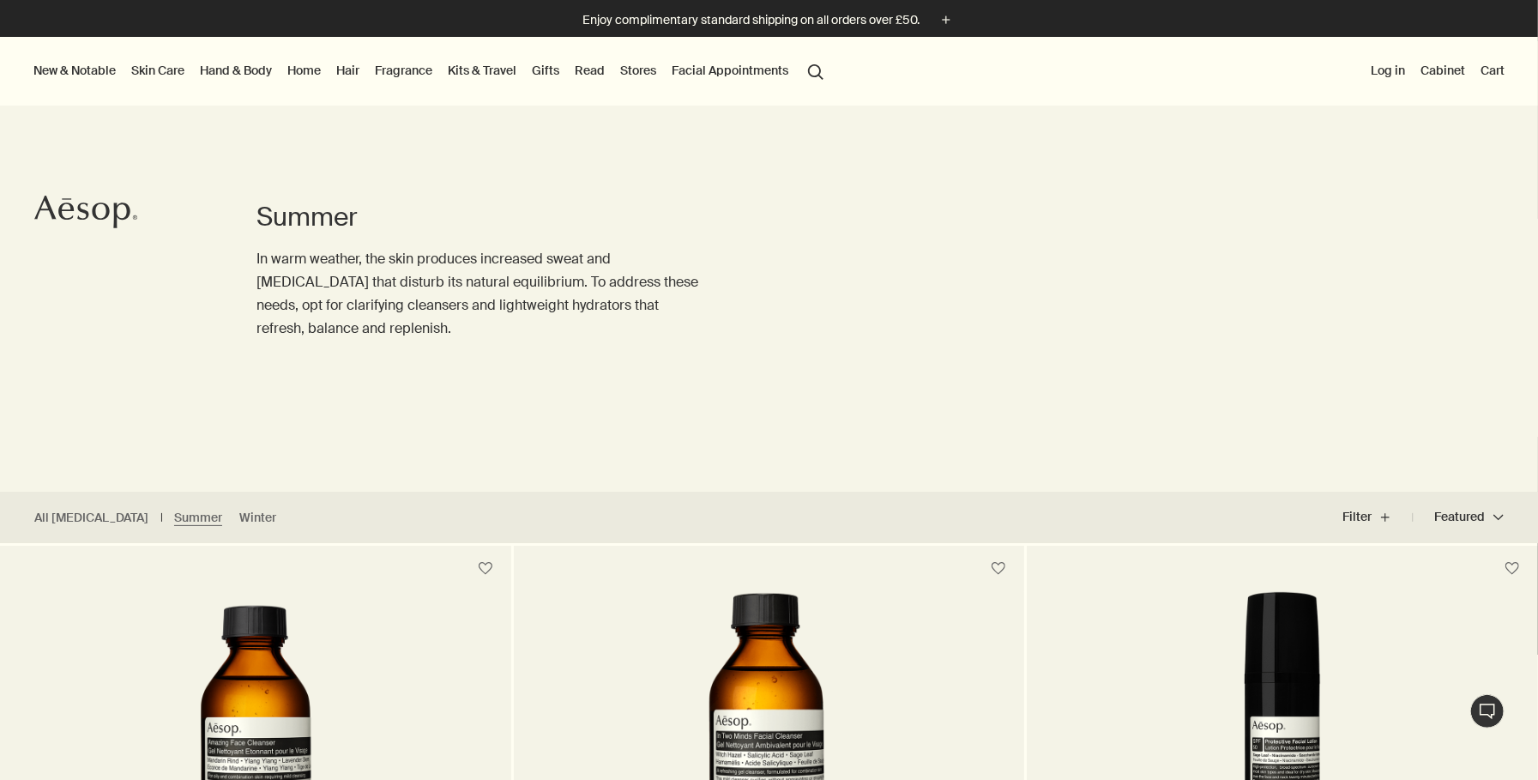
click at [152, 69] on link "Skin Care" at bounding box center [158, 70] width 60 height 22
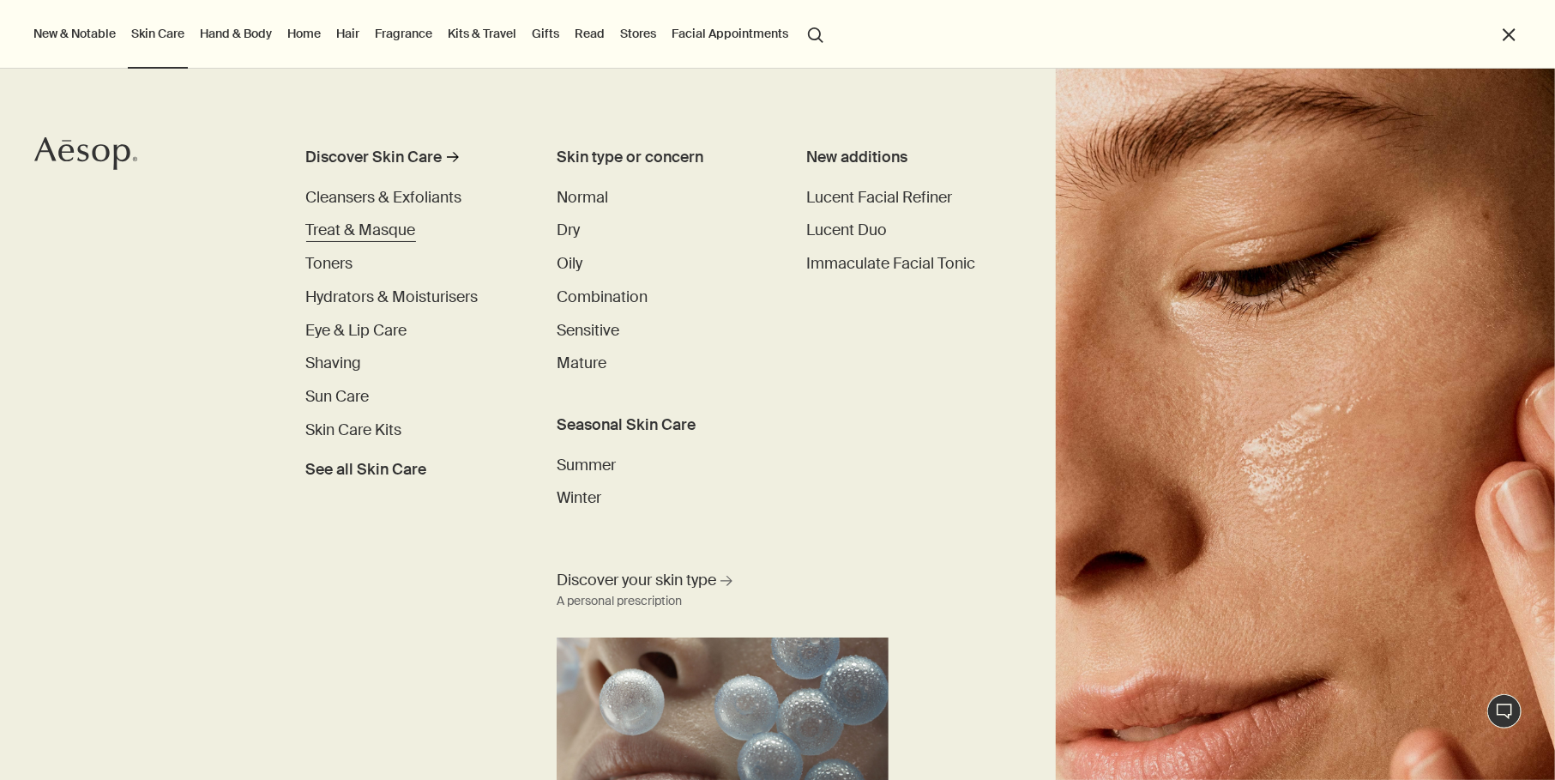
click at [357, 228] on span "Treat & Masque" at bounding box center [361, 230] width 110 height 21
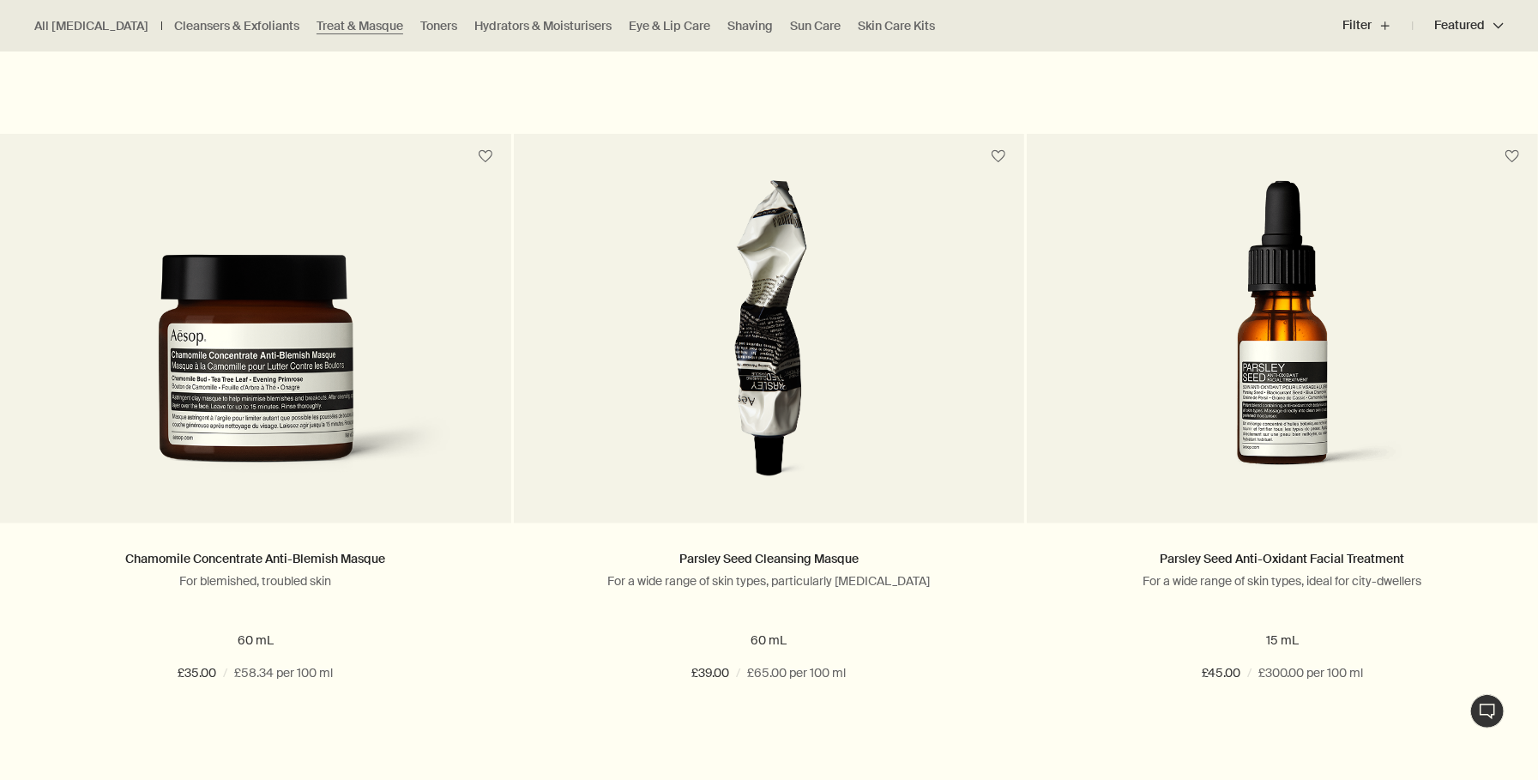
scroll to position [1673, 0]
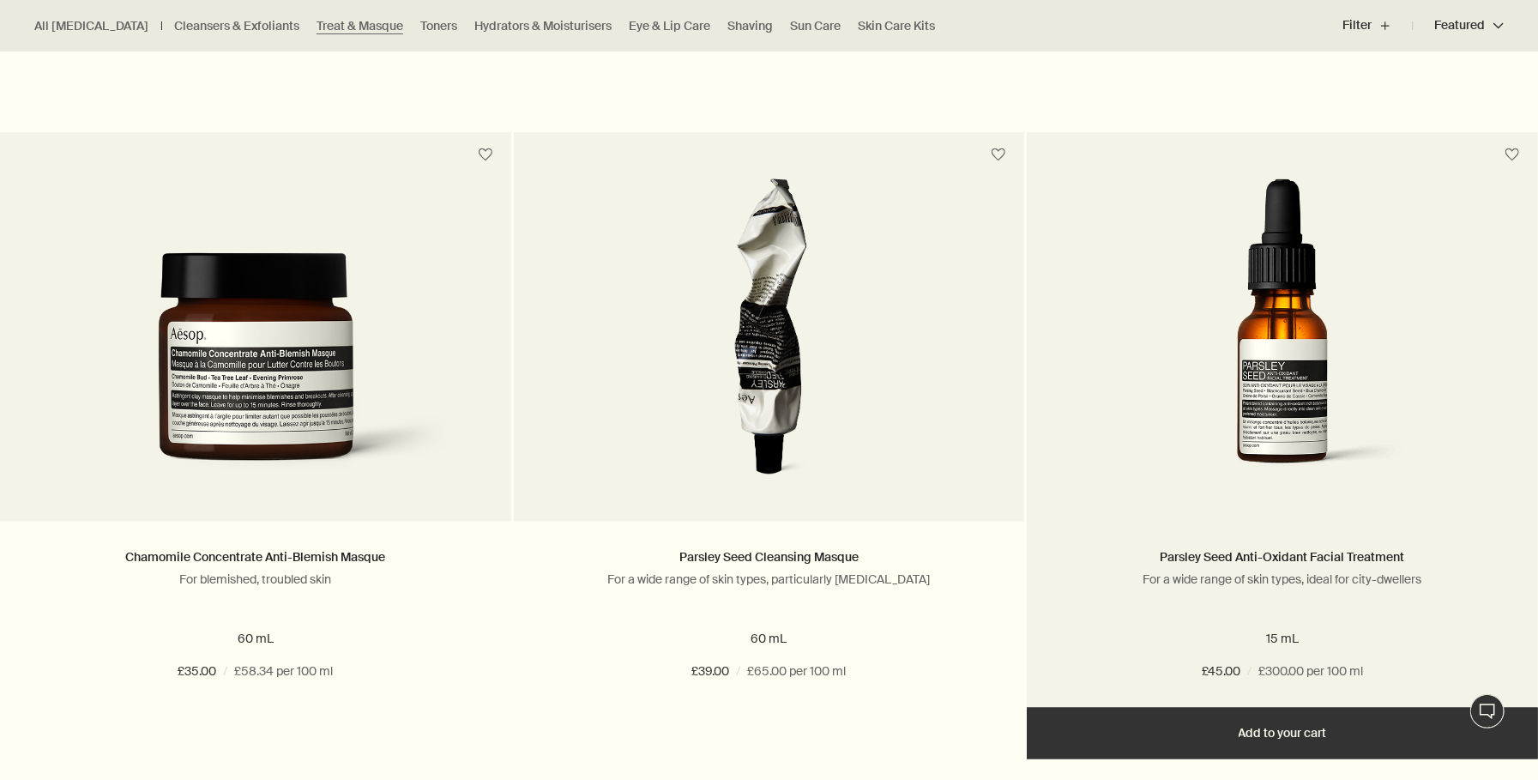
click at [1294, 381] on img at bounding box center [1282, 336] width 325 height 317
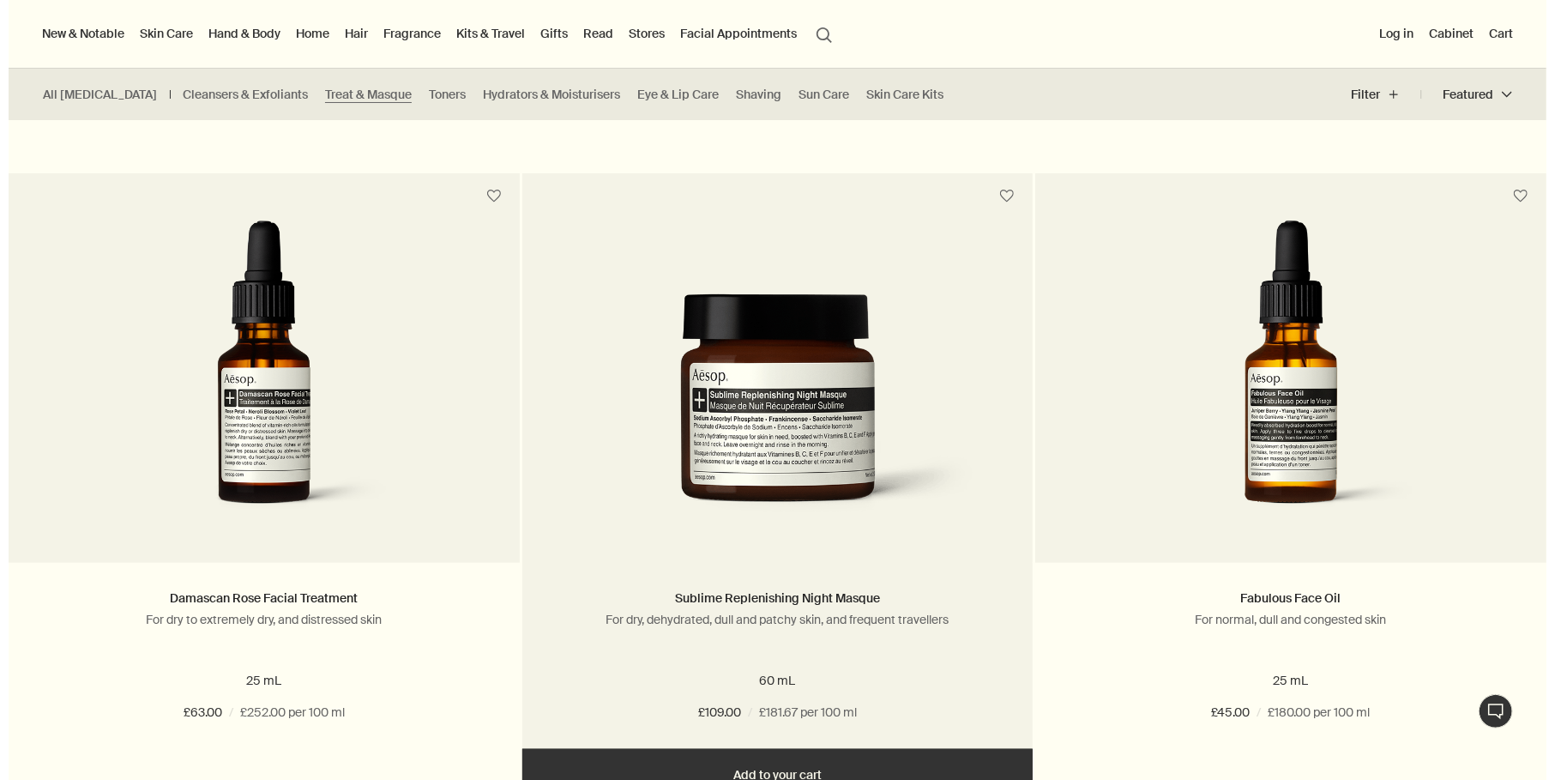
scroll to position [938, 0]
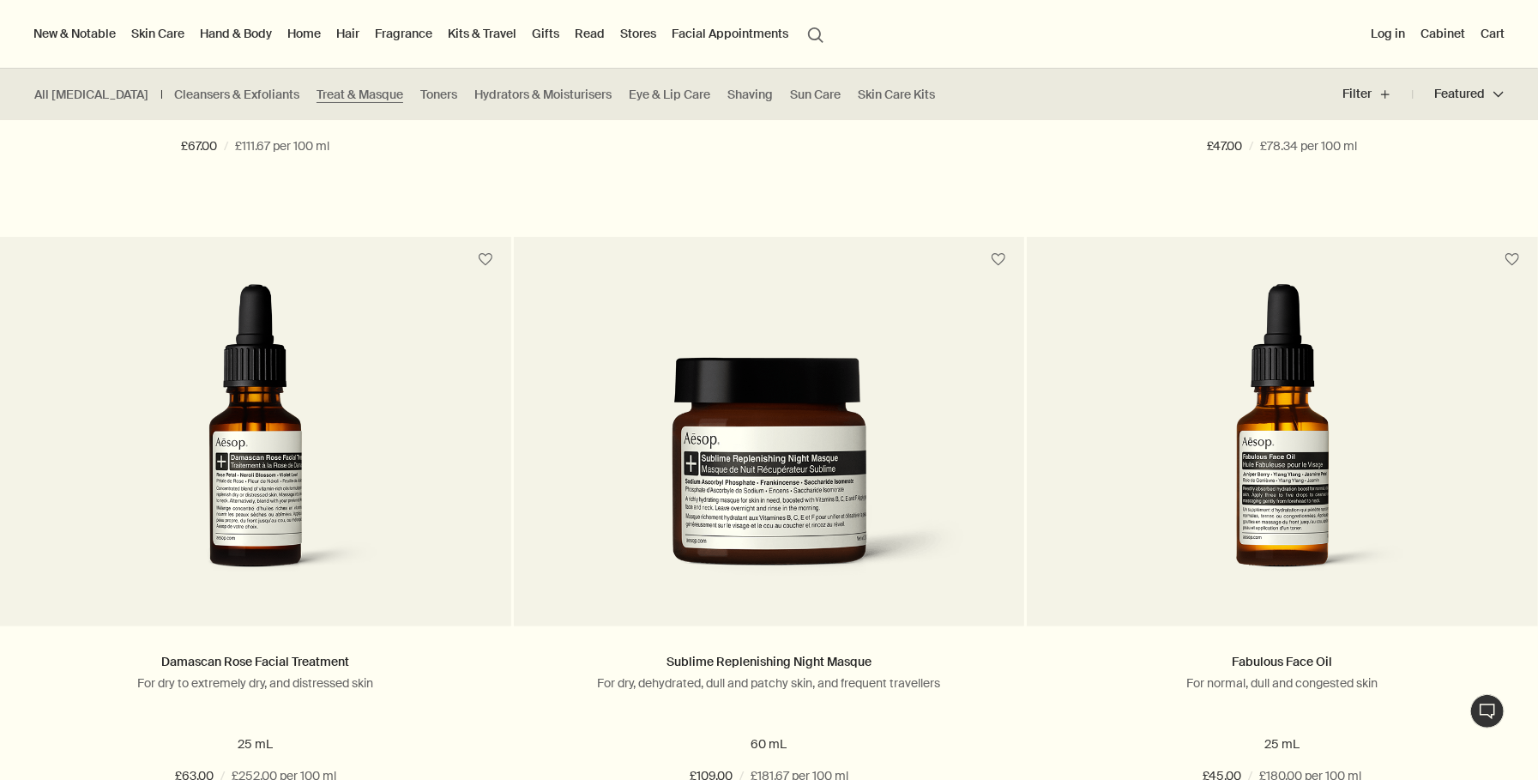
click at [818, 33] on button "search Search" at bounding box center [815, 33] width 31 height 33
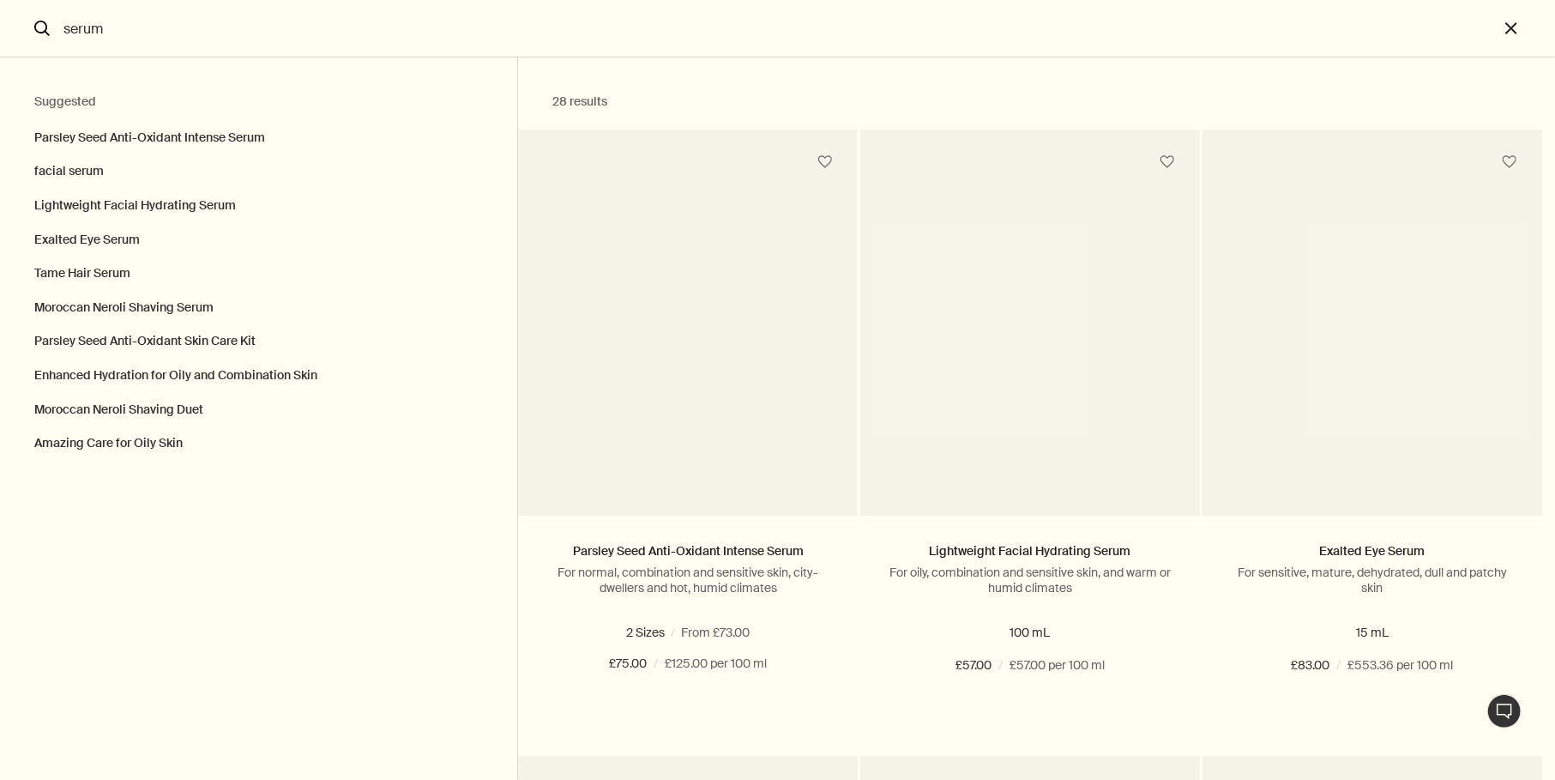
type input "serum"
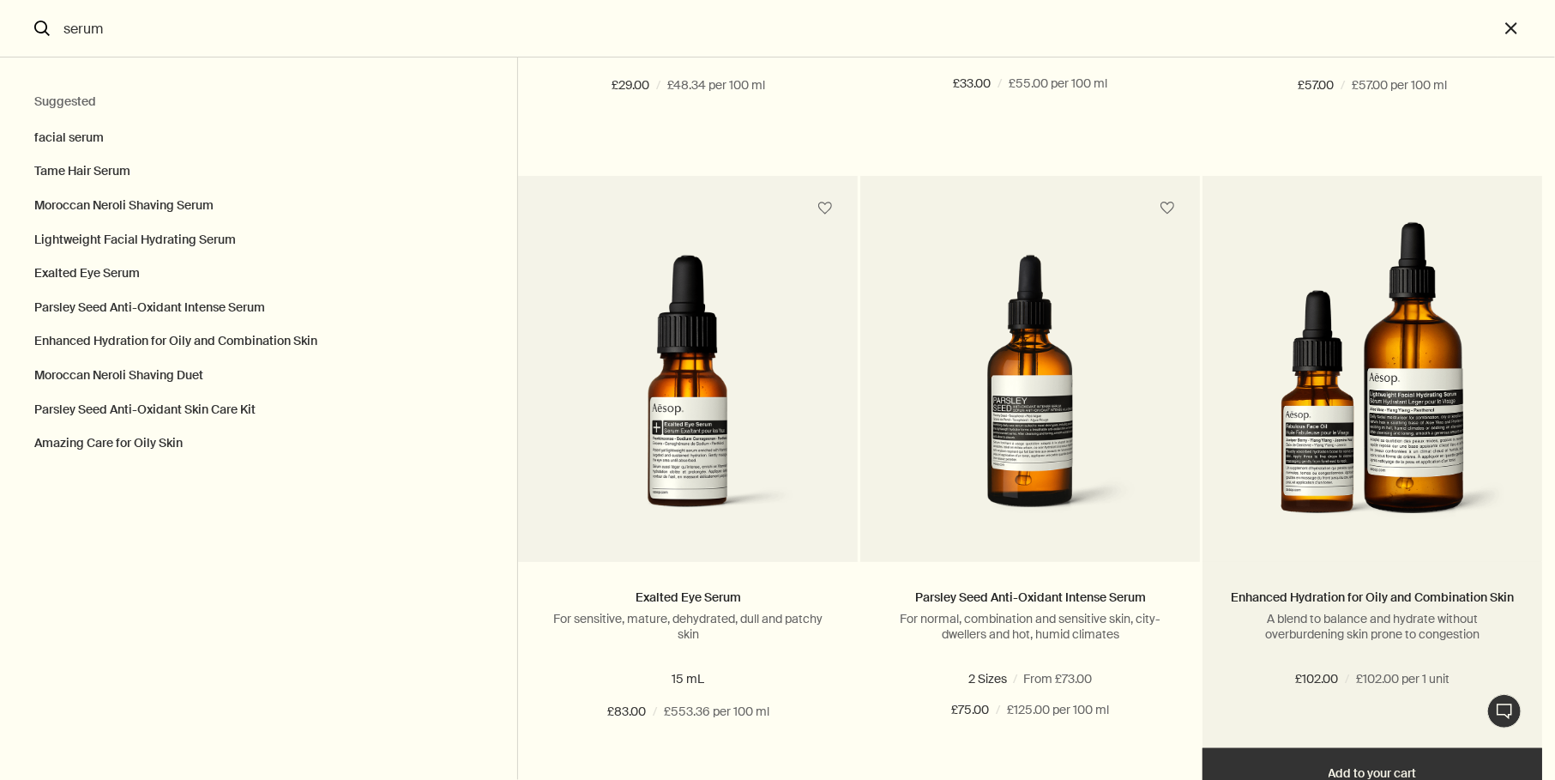
scroll to position [576, 0]
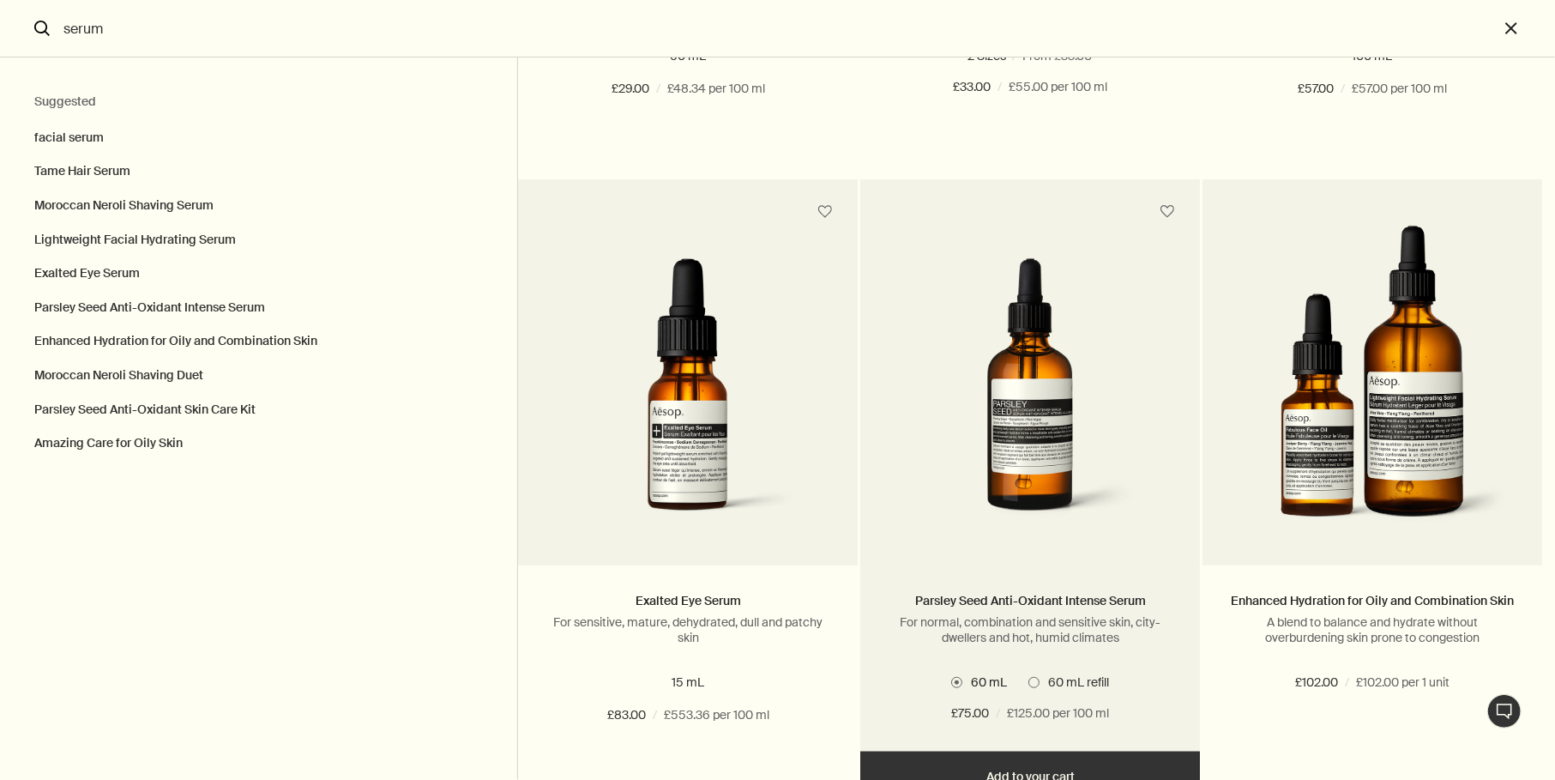
click at [1067, 418] on img "Search" at bounding box center [1030, 398] width 288 height 281
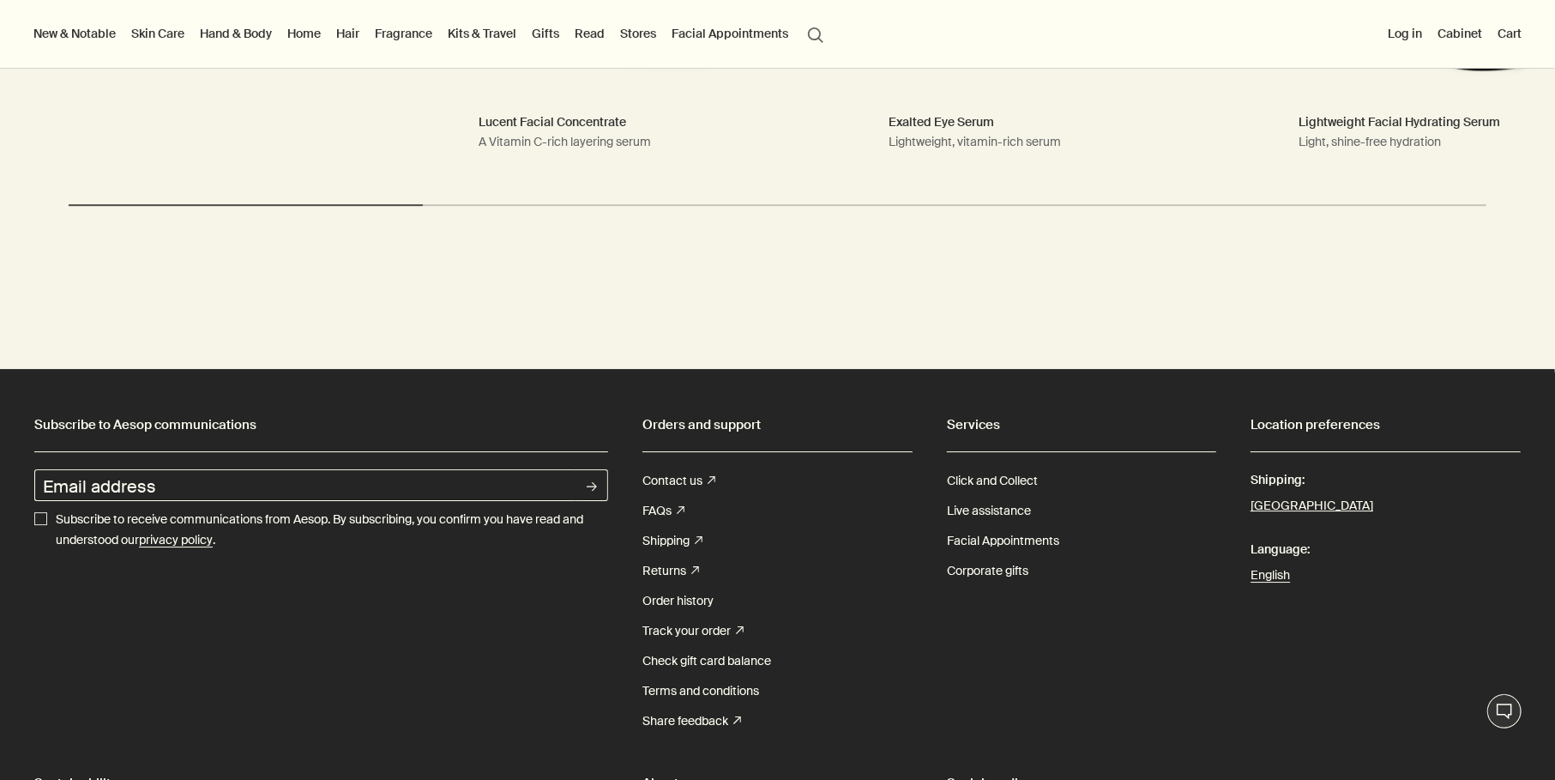
scroll to position [3771, 0]
